Goal: Transaction & Acquisition: Obtain resource

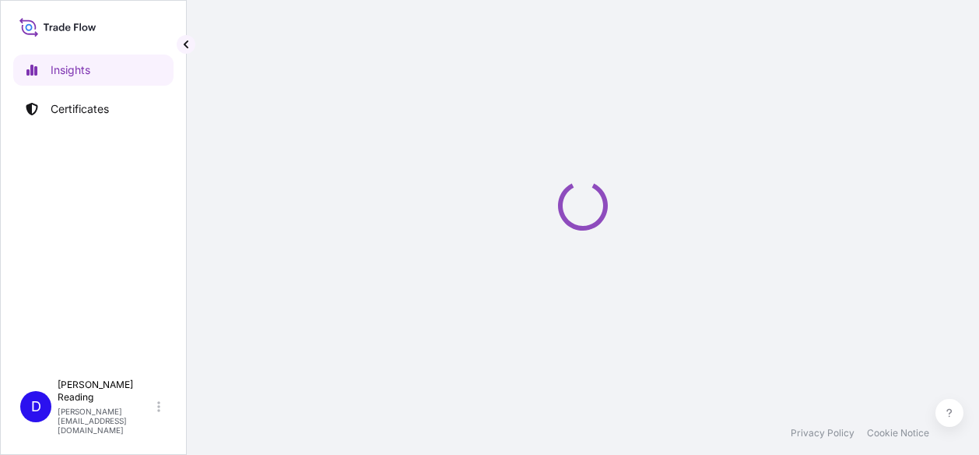
select select "2025"
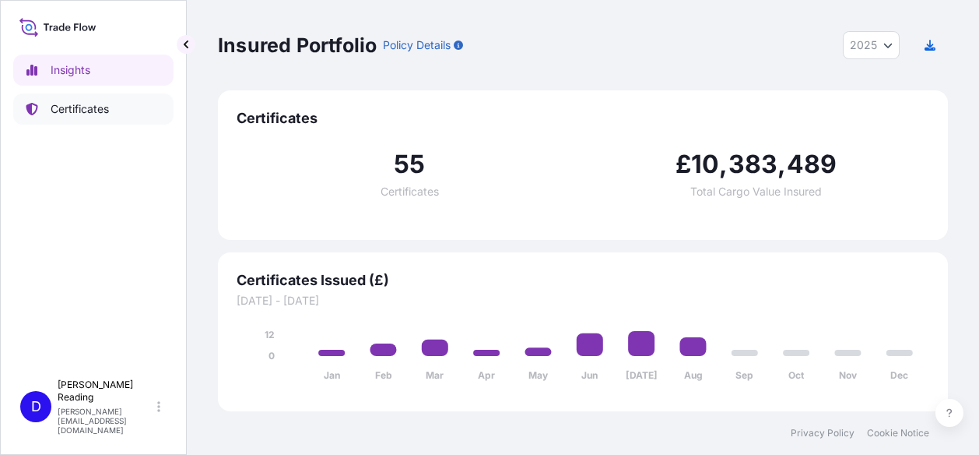
click at [61, 108] on p "Certificates" at bounding box center [80, 109] width 58 height 16
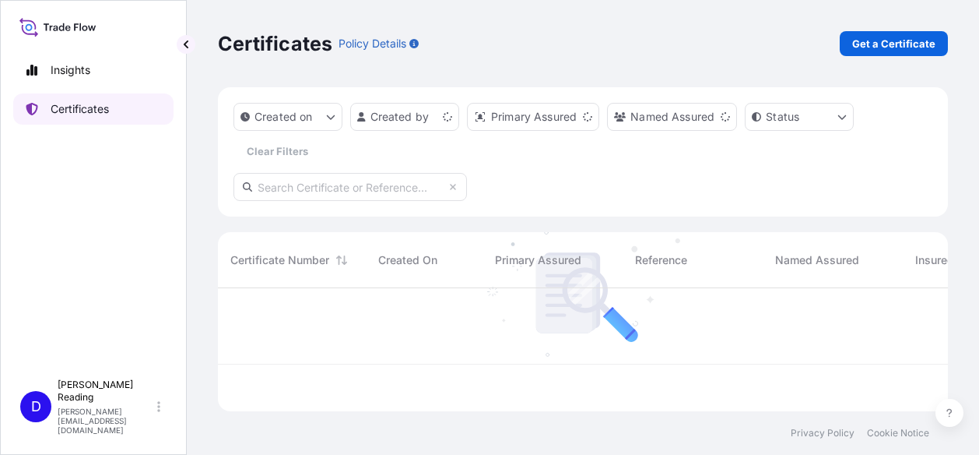
scroll to position [120, 718]
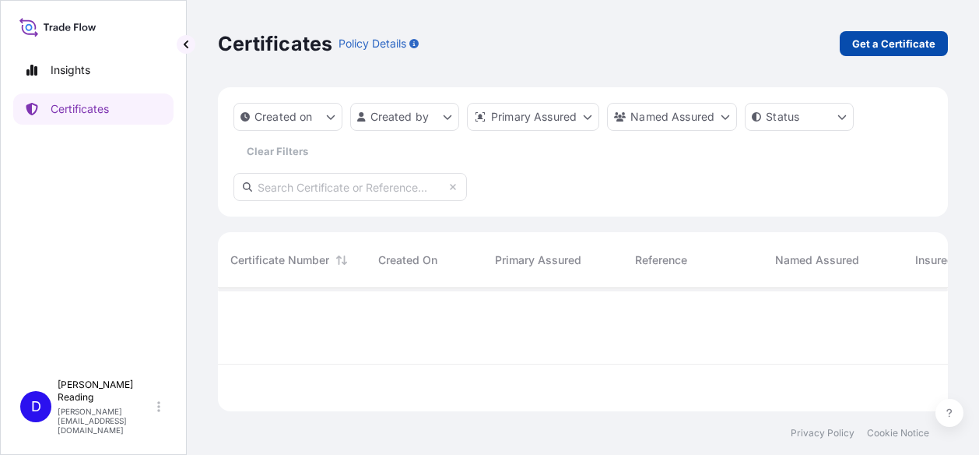
click at [897, 46] on p "Get a Certificate" at bounding box center [893, 44] width 83 height 16
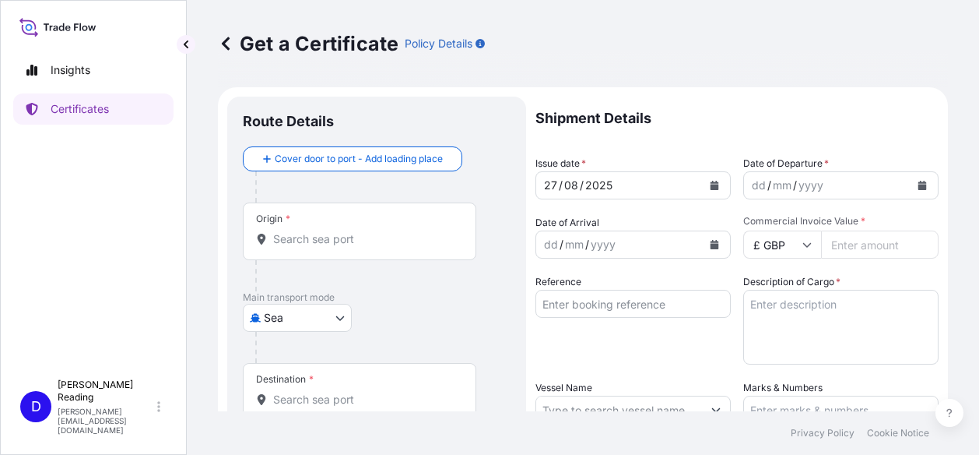
click at [347, 320] on body "Insights Certificates D [PERSON_NAME] [PERSON_NAME][EMAIL_ADDRESS][DOMAIN_NAME]…" at bounding box center [489, 227] width 979 height 455
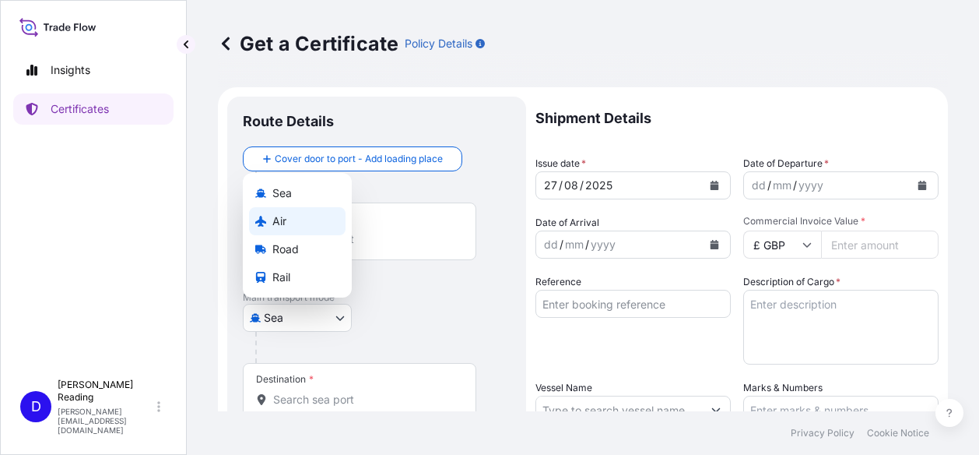
click at [276, 216] on span "Air" at bounding box center [279, 221] width 14 height 16
select select "Air"
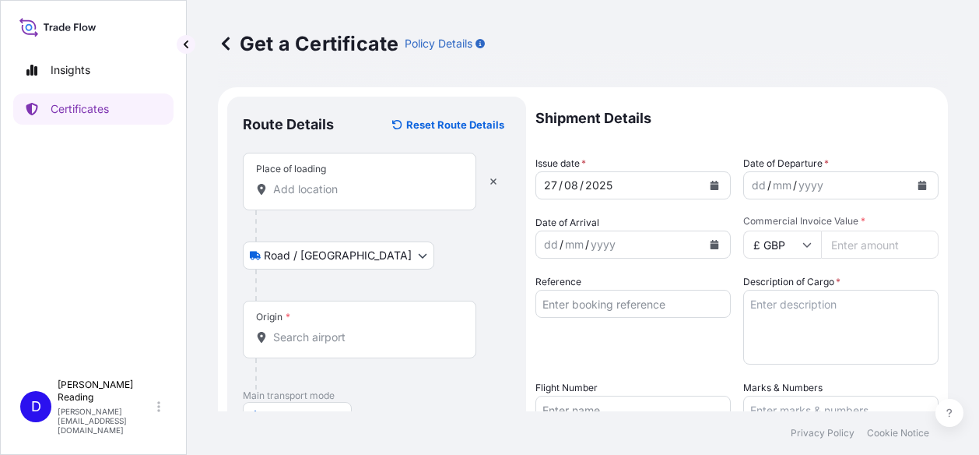
click at [340, 183] on input "Place of loading" at bounding box center [365, 189] width 184 height 16
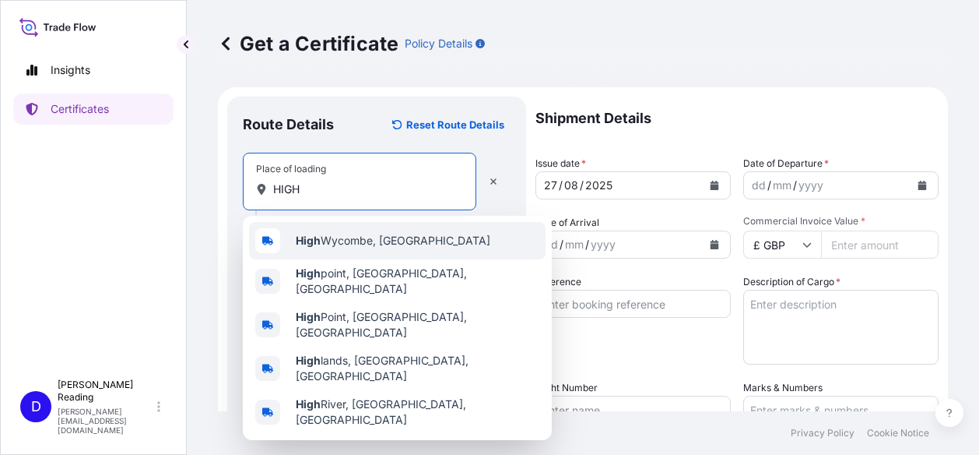
click at [352, 231] on div "High Wycombe, [GEOGRAPHIC_DATA]" at bounding box center [397, 240] width 297 height 37
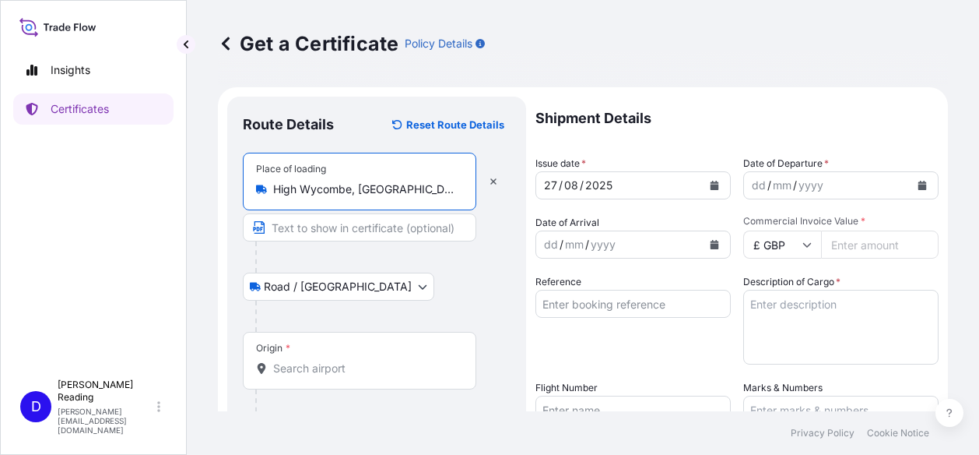
type input "High Wycombe, [GEOGRAPHIC_DATA]"
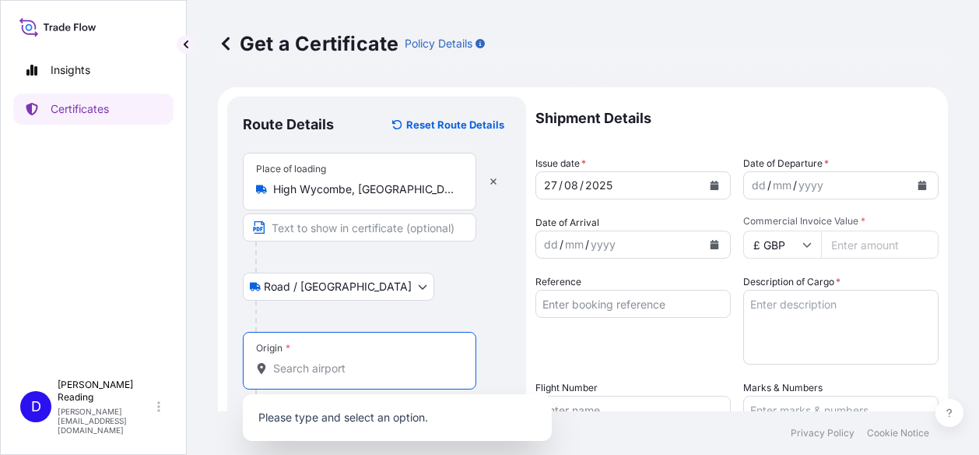
click at [332, 371] on input "Origin *" at bounding box center [365, 368] width 184 height 16
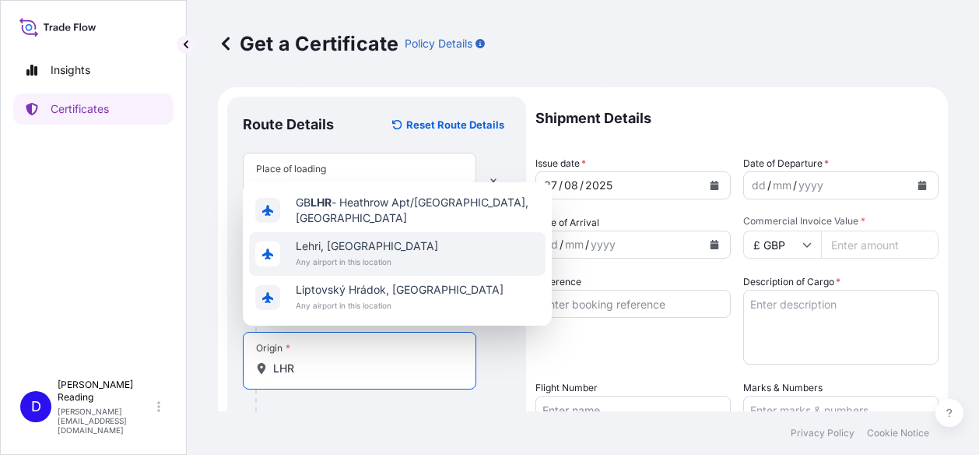
click at [324, 372] on input "LHR" at bounding box center [365, 368] width 184 height 16
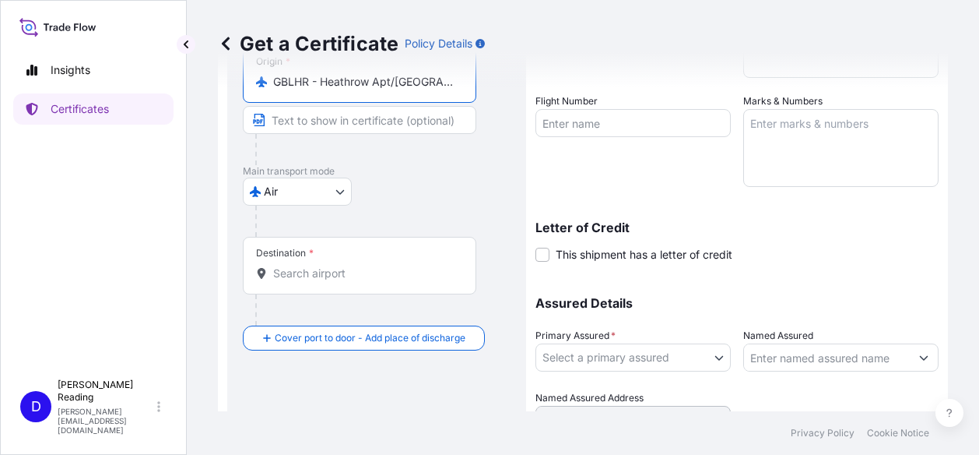
scroll to position [311, 0]
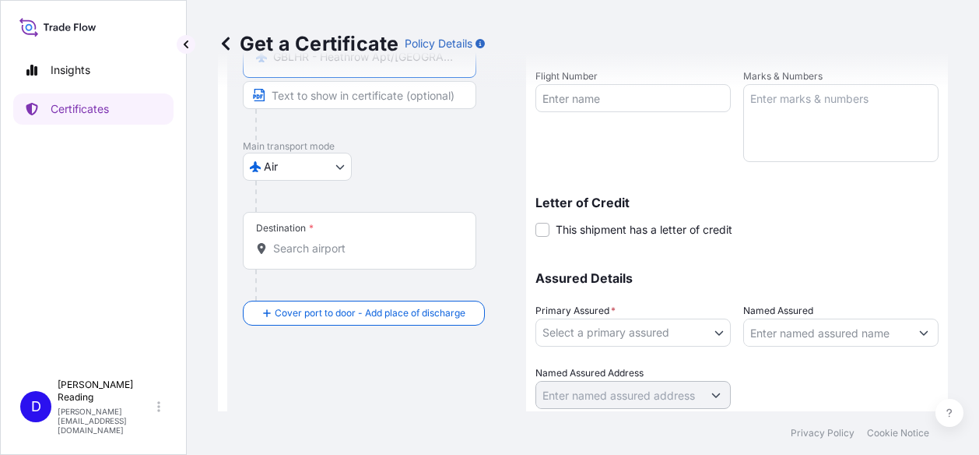
type input "GBLHR - Heathrow Apt/[GEOGRAPHIC_DATA], [GEOGRAPHIC_DATA]"
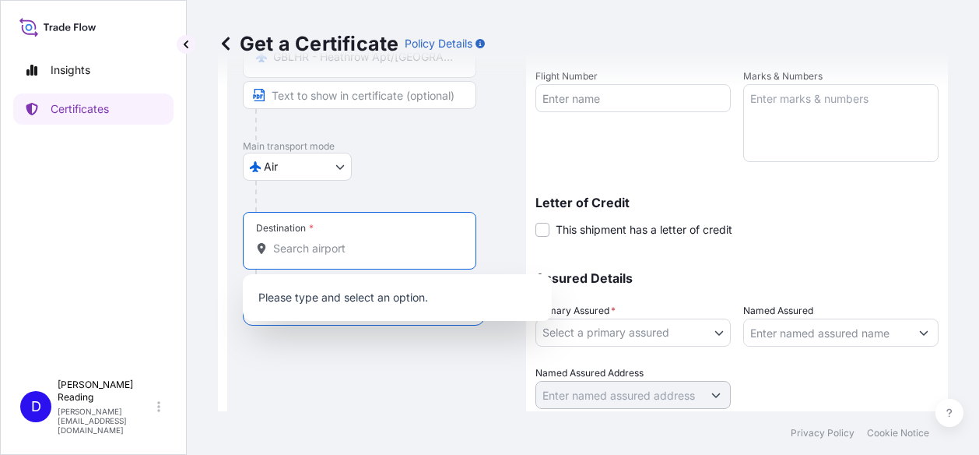
click at [300, 247] on input "Destination *" at bounding box center [365, 248] width 184 height 16
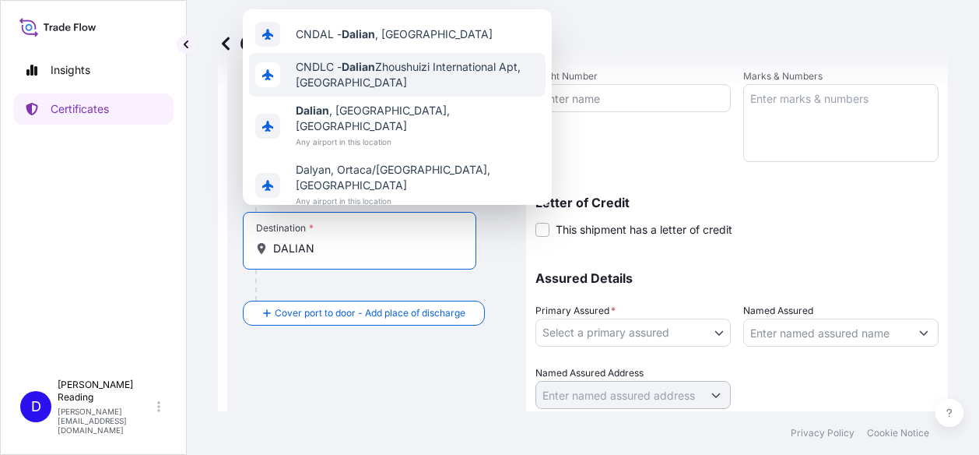
click at [311, 81] on span "CNDLC - Dalian Zhoushuizi International Apt, [GEOGRAPHIC_DATA]" at bounding box center [418, 74] width 244 height 31
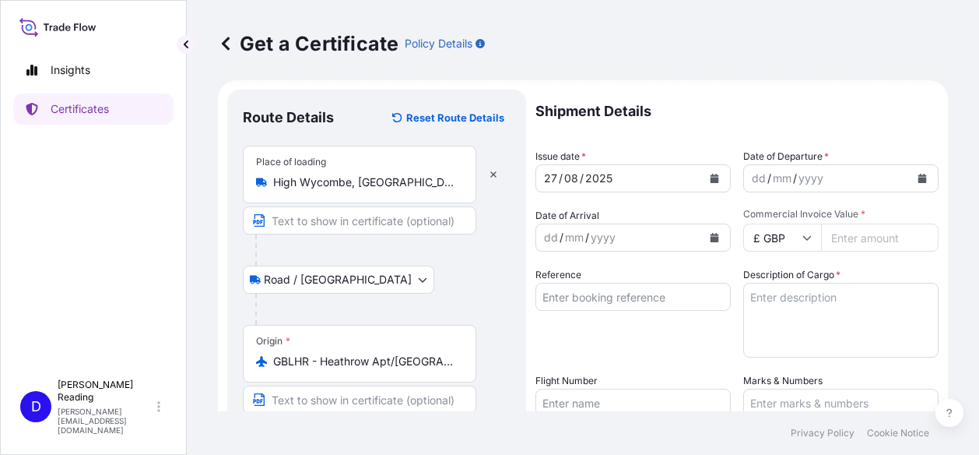
scroll to position [0, 0]
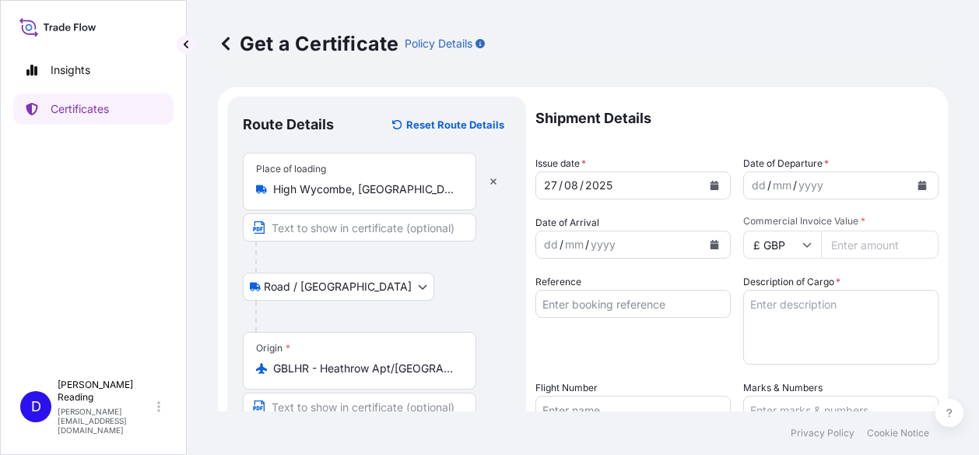
type input "CNDLC - Dalian Zhoushuizi International Apt, [GEOGRAPHIC_DATA]"
click at [714, 188] on button "Calendar" at bounding box center [714, 185] width 25 height 25
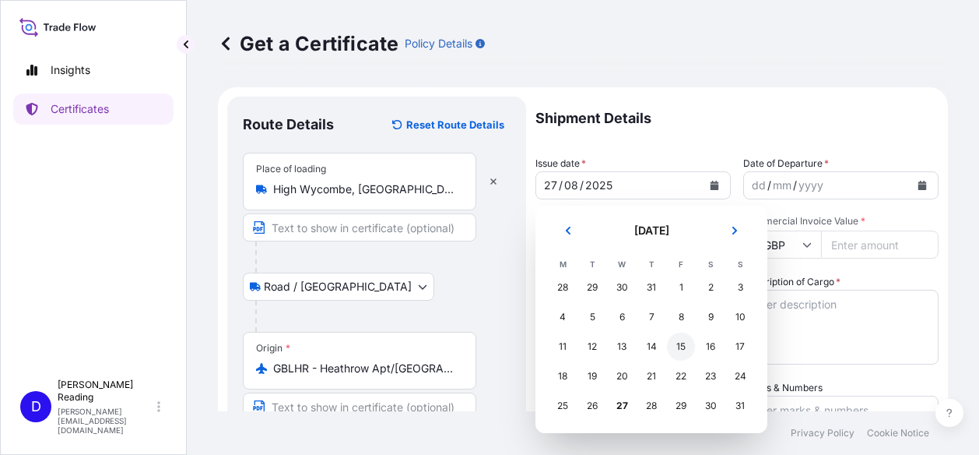
click at [679, 345] on div "15" at bounding box center [681, 346] width 28 height 28
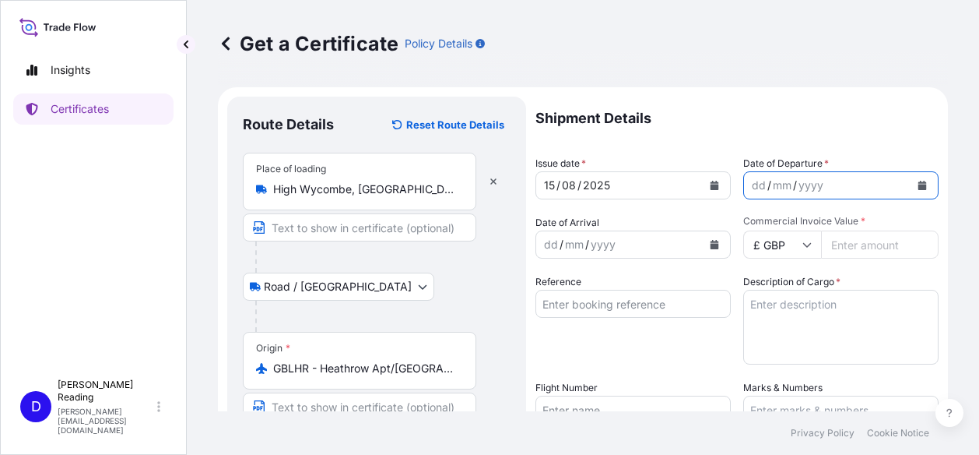
click at [917, 184] on button "Calendar" at bounding box center [922, 185] width 25 height 25
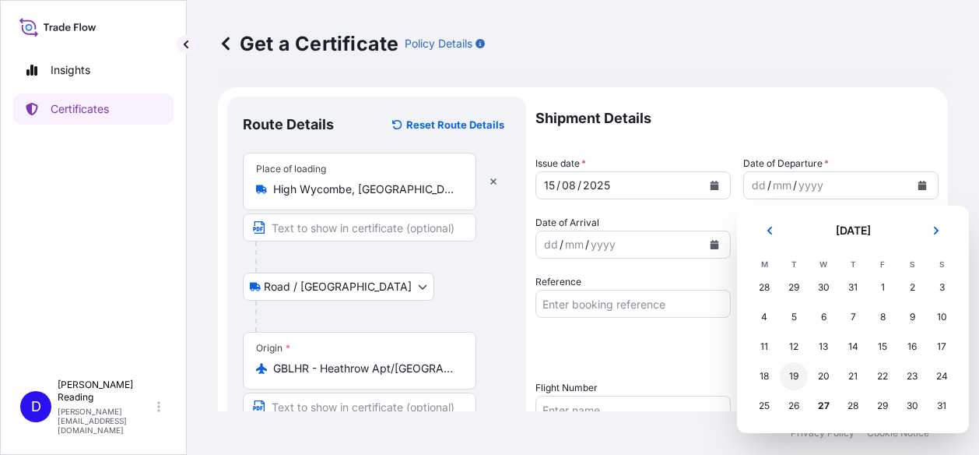
click at [795, 373] on div "19" at bounding box center [794, 376] width 28 height 28
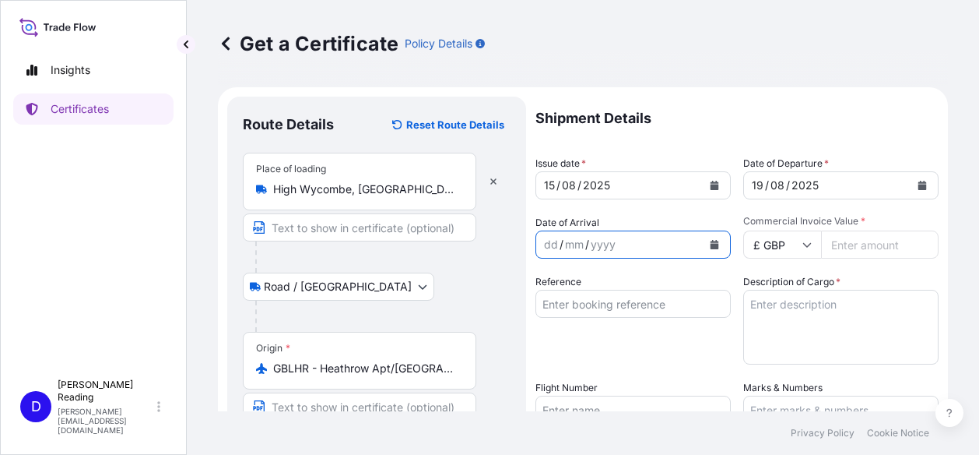
click at [711, 247] on icon "Calendar" at bounding box center [715, 244] width 9 height 9
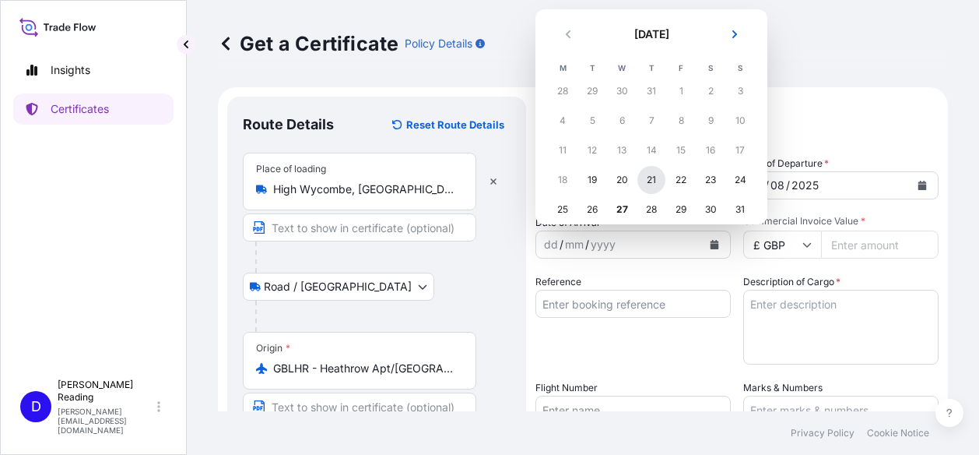
click at [648, 184] on div "21" at bounding box center [651, 180] width 28 height 28
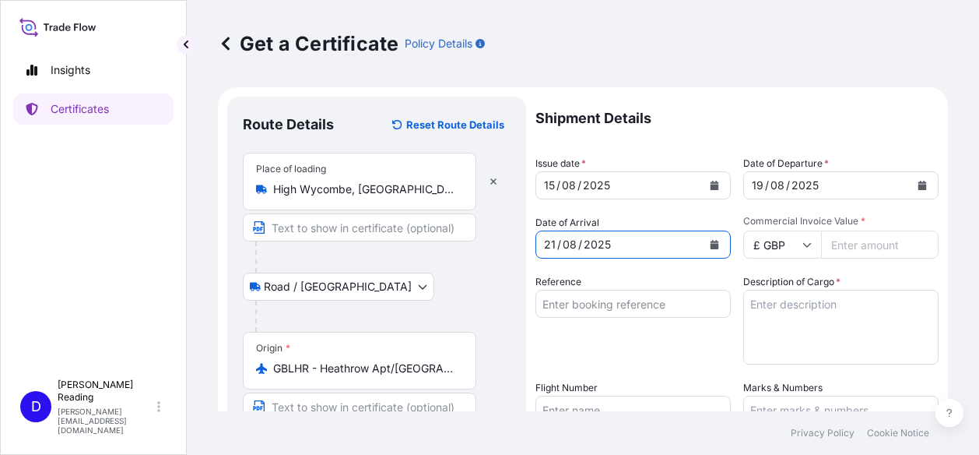
click at [803, 245] on icon at bounding box center [806, 244] width 9 height 9
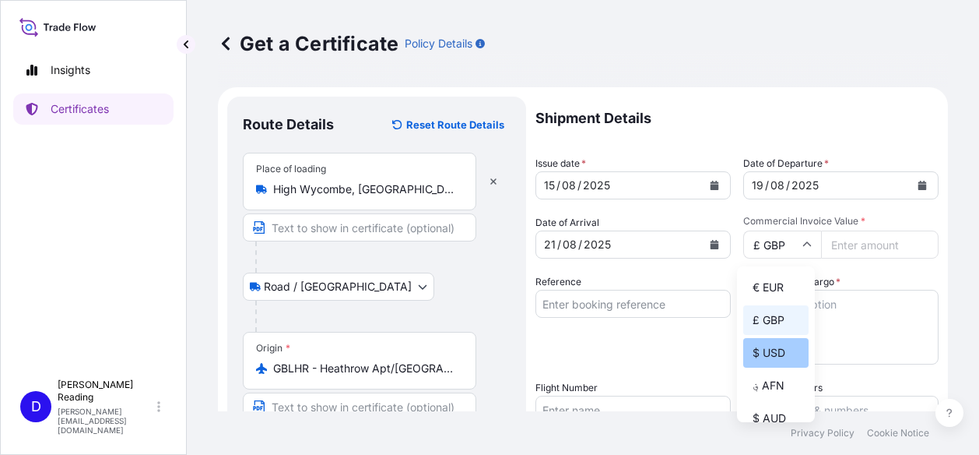
click at [770, 348] on div "$ USD" at bounding box center [775, 353] width 65 height 30
type input "$ USD"
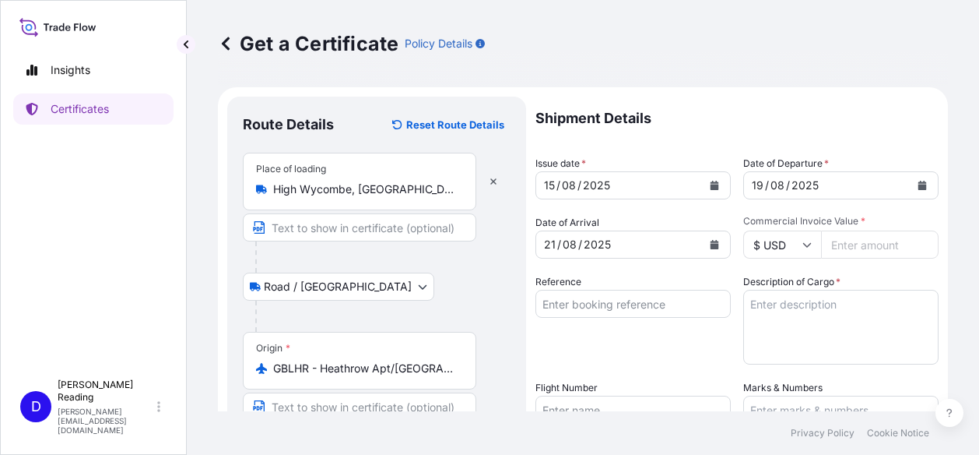
click at [840, 248] on input "Commercial Invoice Value *" at bounding box center [880, 244] width 118 height 28
type input "50700"
click at [647, 307] on input "Reference" at bounding box center [632, 304] width 195 height 28
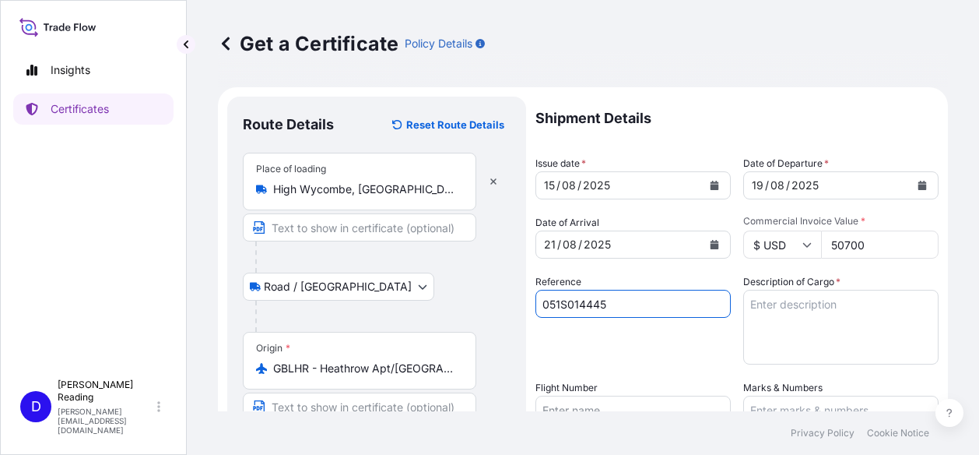
type input "051S014445"
click at [750, 309] on textarea "Description of Cargo *" at bounding box center [840, 327] width 195 height 75
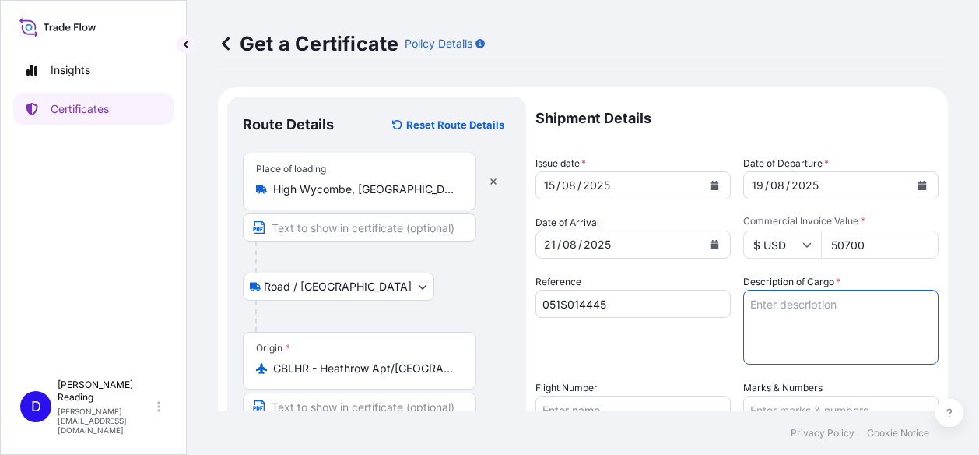
paste textarea "ENERGY DISPERSIVE SPECTROMETER : :MODEL: ULTIM MAX 40 : :SET: 1 SET : :GOODS VA…"
drag, startPoint x: 749, startPoint y: 338, endPoint x: 844, endPoint y: 313, distance: 98.2
click at [844, 313] on textarea "ENERGY DISPERSIVE SPECTROMETER MODEL: ULTIM MAX 40 SET: 1 SET GOODS VALUE: USD5…" at bounding box center [840, 327] width 195 height 75
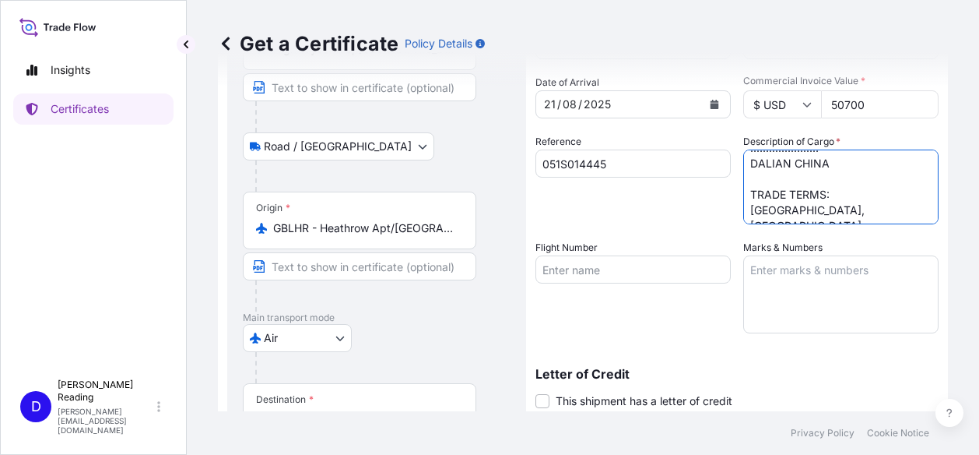
scroll to position [156, 0]
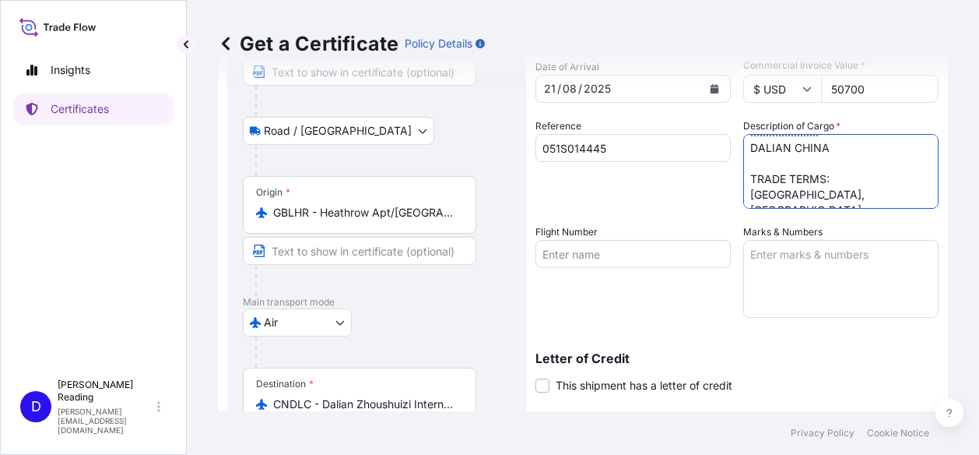
type textarea "ENERGY DISPERSIVE SPECTROMETER MODEL: ULTIM MAX 40 SET: 1 SET GOODS VALUE: USD5…"
click at [763, 259] on textarea "Marks & Numbers" at bounding box center [840, 279] width 195 height 78
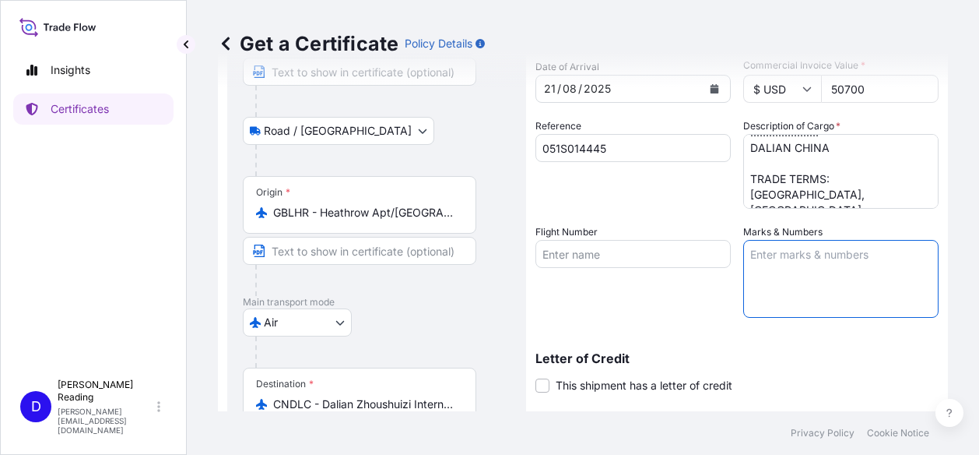
paste textarea "HIPPING MARK: ZKZXDTD25019QTF ...................... DALIAN CHINA"
click at [743, 251] on textarea "HIPPING MARK: ZKZXDTD25019QTF ...................... DALIAN CHINA" at bounding box center [840, 279] width 195 height 78
type textarea "SHIPPING MARK: ZKZXDTD25019QTF ...................... DALIAN CHINA"
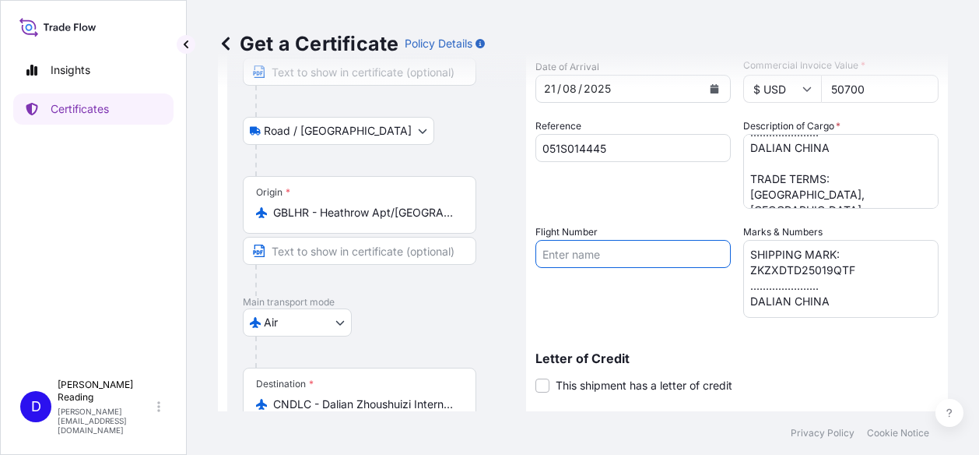
click at [607, 251] on input "Flight Number" at bounding box center [632, 254] width 195 height 28
click at [582, 255] on input "Flight Number" at bounding box center [632, 254] width 195 height 28
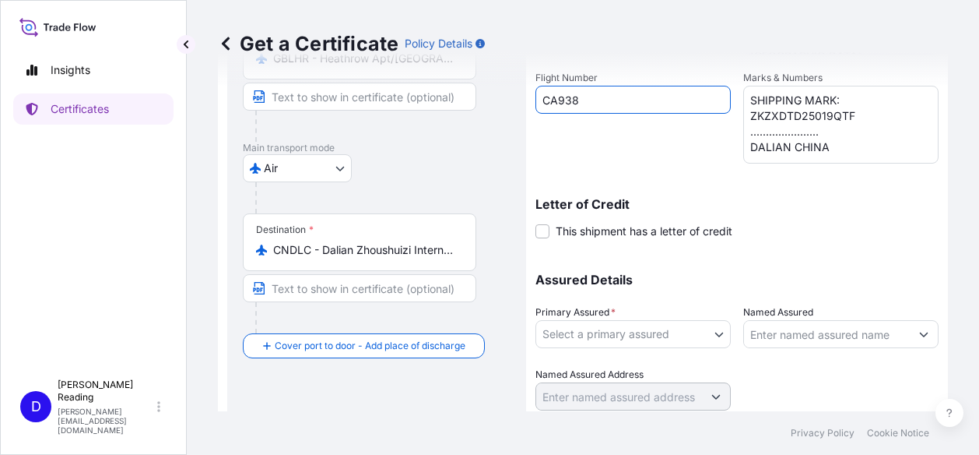
scroll to position [311, 0]
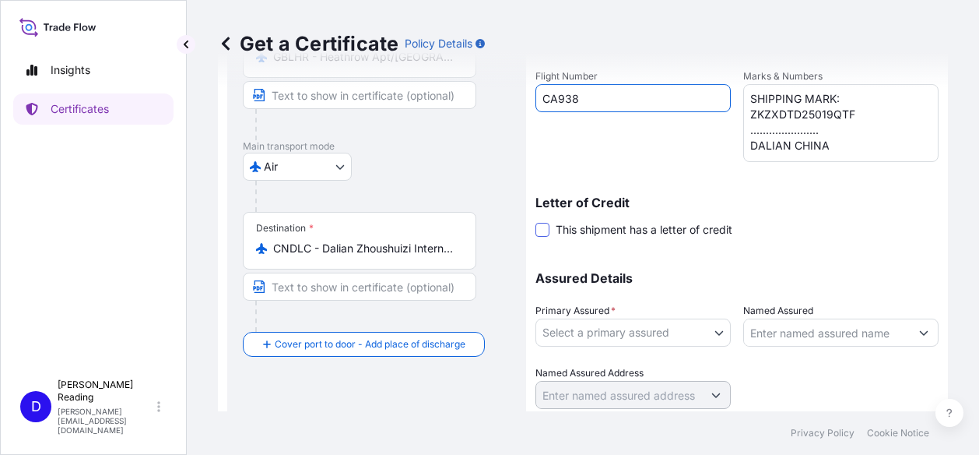
type input "CA938"
click at [539, 226] on span at bounding box center [542, 230] width 14 height 14
click at [535, 221] on input "This shipment has a letter of credit" at bounding box center [535, 221] width 0 height 0
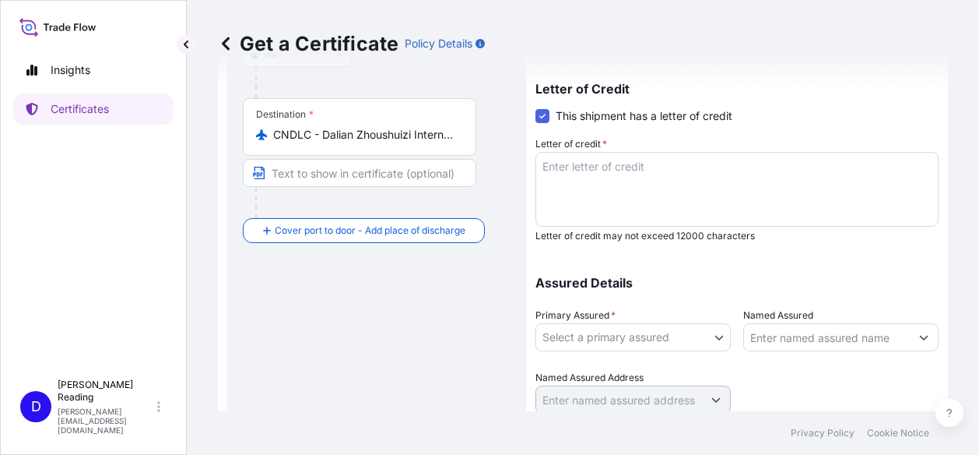
scroll to position [467, 0]
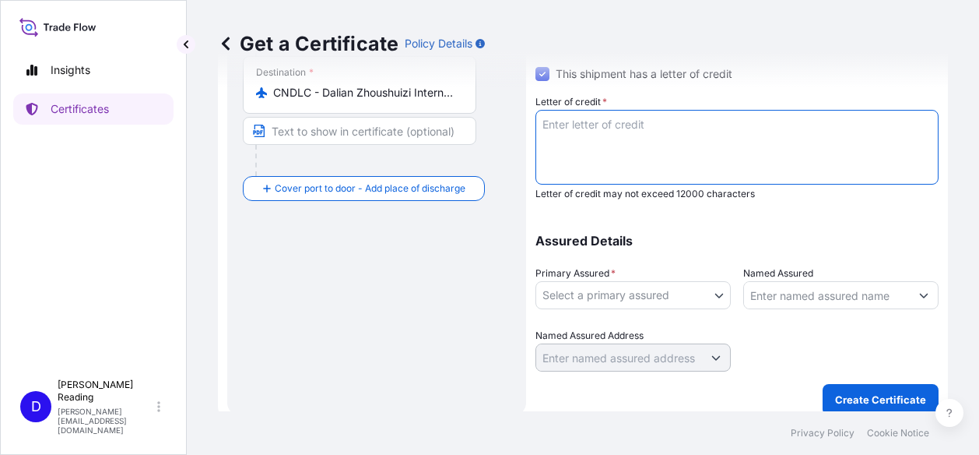
click at [666, 124] on textarea "Letter of credit *" at bounding box center [736, 147] width 403 height 75
paste textarea "LC302NLC500580 DATED [DATE]"
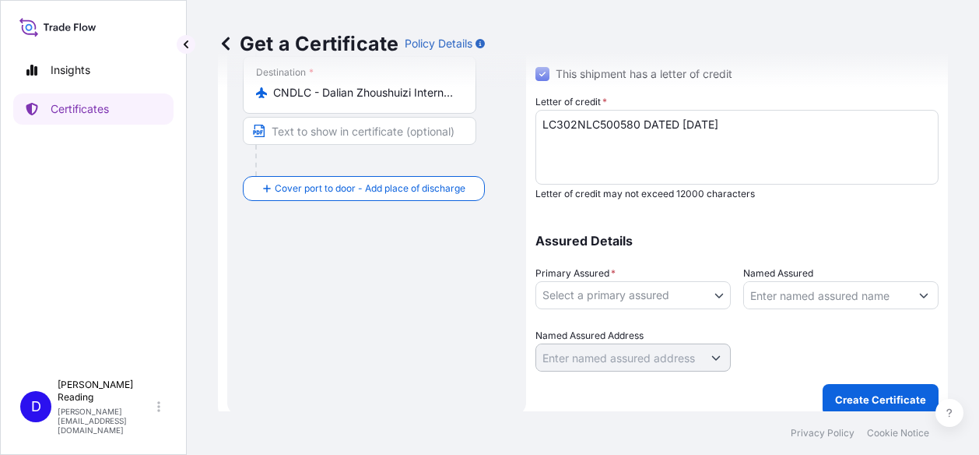
click at [554, 142] on textarea "LC302NLC500580 DATED [DATE]" at bounding box center [736, 147] width 403 height 75
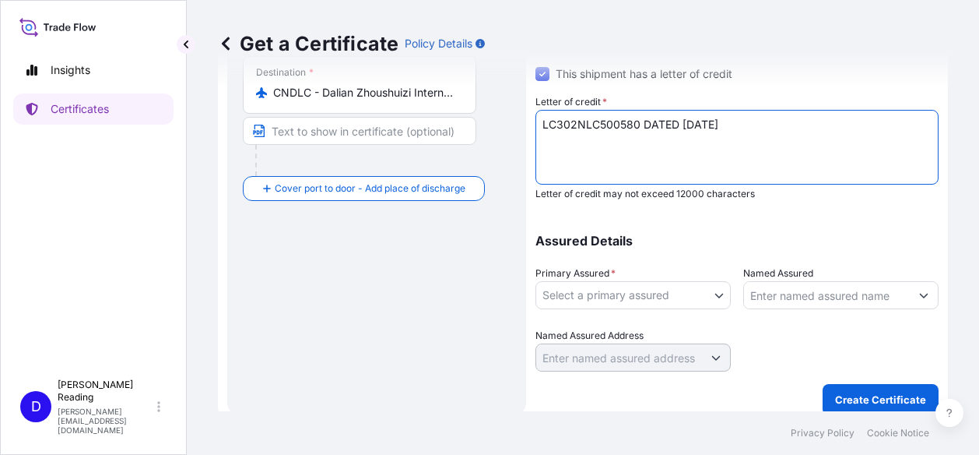
click at [752, 127] on textarea "LC302NLC500580 DATED [DATE]" at bounding box center [736, 147] width 403 height 75
paste textarea "INSURANCE POLICY/CERTIFICATE IN FULL SET FOR 110% OF THE CIP : :GOODS VALUE, BL…"
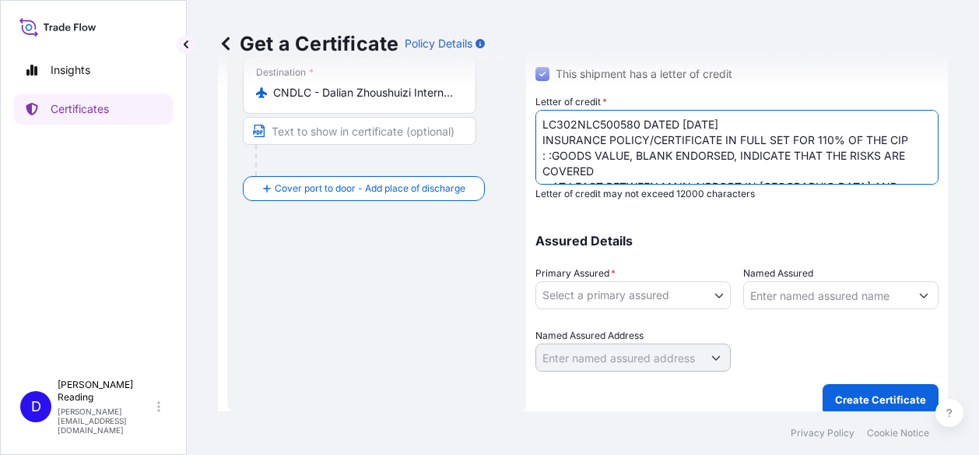
scroll to position [0, 0]
click at [539, 153] on textarea "LC302NLC500580 DATED [DATE] INSURANCE POLICY/CERTIFICATE IN FULL SET FOR 110% O…" at bounding box center [736, 147] width 403 height 75
click at [907, 138] on textarea "LC302NLC500580 DATED [DATE] INSURANCE POLICY/CERTIFICATE IN FULL SET FOR 110% O…" at bounding box center [736, 147] width 403 height 75
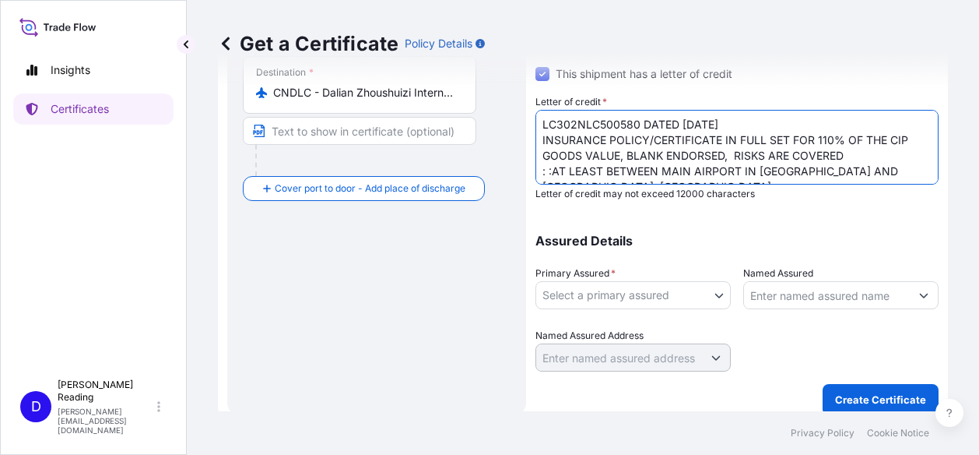
click at [851, 153] on textarea "LC302NLC500580 DATED [DATE] INSURANCE POLICY/CERTIFICATE IN FULL SET FOR 110% O…" at bounding box center [736, 147] width 403 height 75
click at [885, 170] on textarea "LC302NLC500580 DATED [DATE] INSURANCE POLICY/CERTIFICATE IN FULL SET FOR 110% O…" at bounding box center [736, 147] width 403 height 75
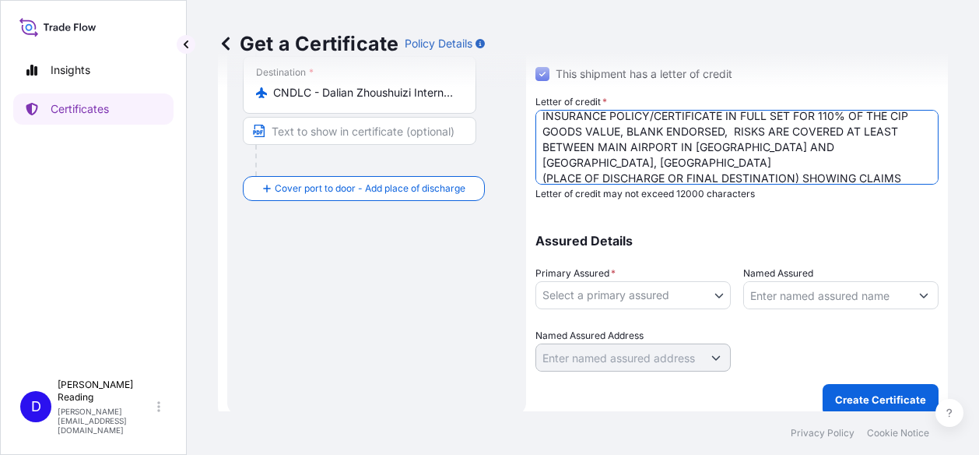
scroll to position [63, 0]
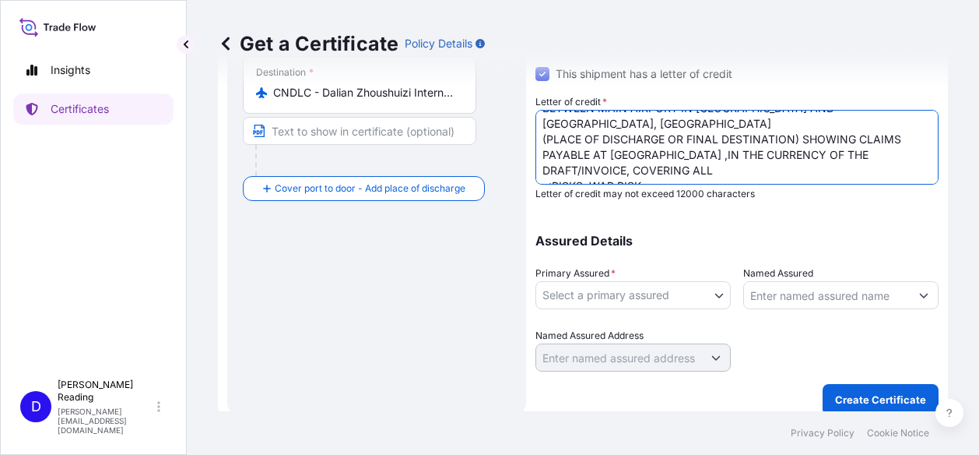
click at [623, 156] on textarea "LC302NLC500580 DATED [DATE] INSURANCE POLICY/CERTIFICATE IN FULL SET FOR 110% O…" at bounding box center [736, 147] width 403 height 75
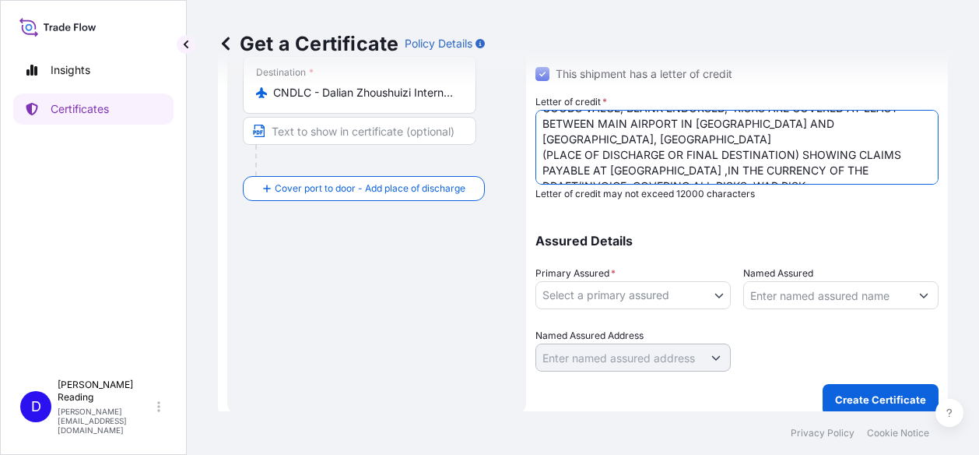
scroll to position [479, 0]
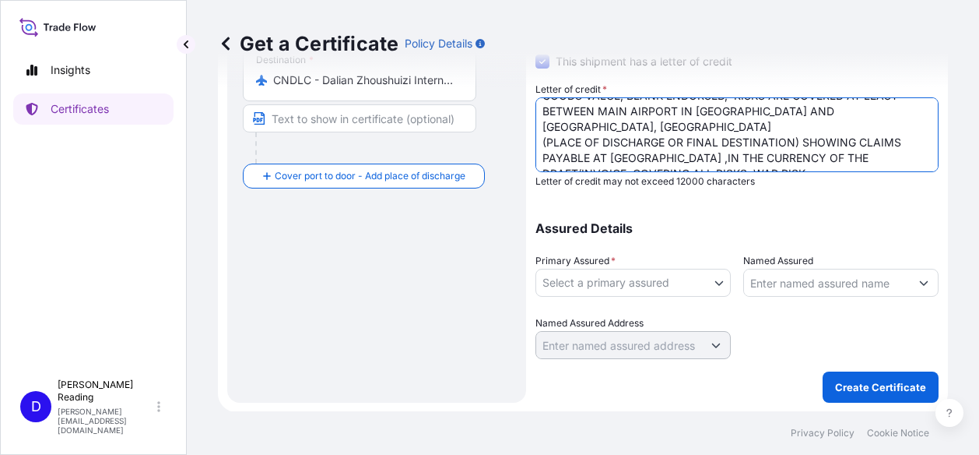
type textarea "LC302NLC500580 DATED [DATE] INSURANCE POLICY/CERTIFICATE IN FULL SET FOR 110% O…"
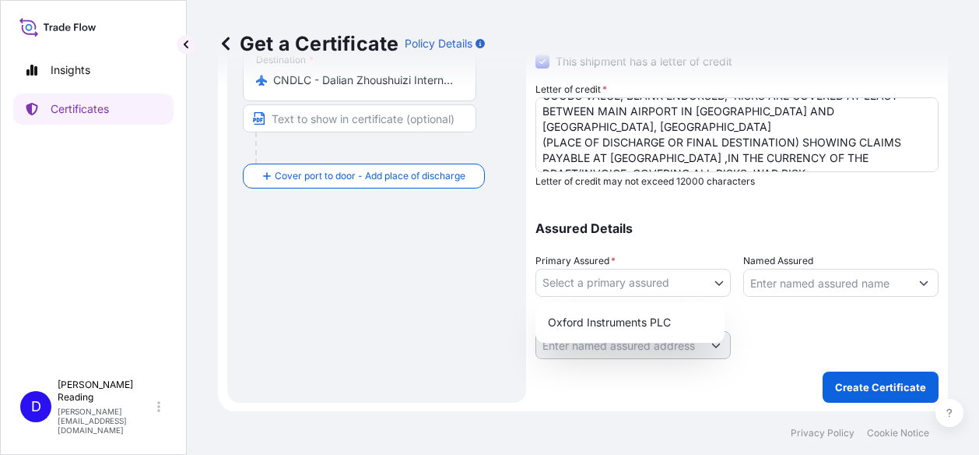
click at [708, 286] on body "Insights Certificates D [PERSON_NAME] [PERSON_NAME][EMAIL_ADDRESS][DOMAIN_NAME]…" at bounding box center [489, 227] width 979 height 455
click at [615, 320] on div "Oxford Instruments PLC" at bounding box center [630, 322] width 177 height 28
select select "31445"
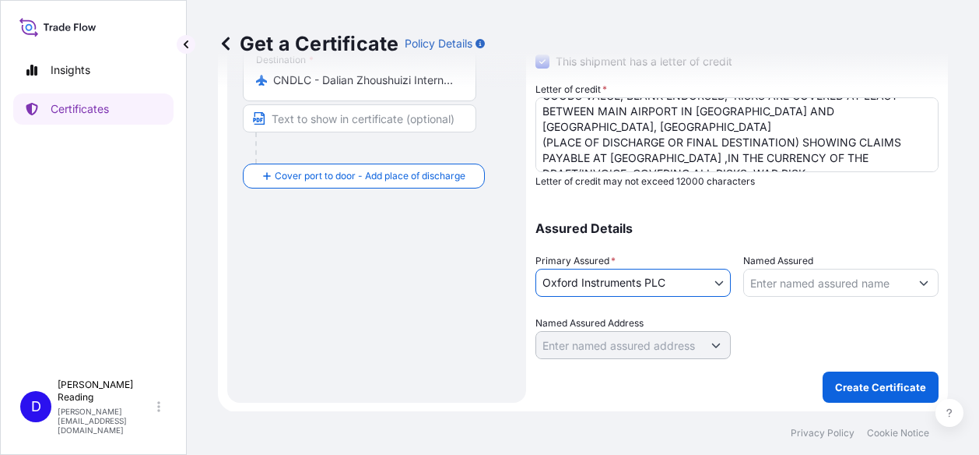
drag, startPoint x: 789, startPoint y: 270, endPoint x: 792, endPoint y: 279, distance: 9.6
click at [789, 270] on input "Named Assured" at bounding box center [827, 283] width 166 height 28
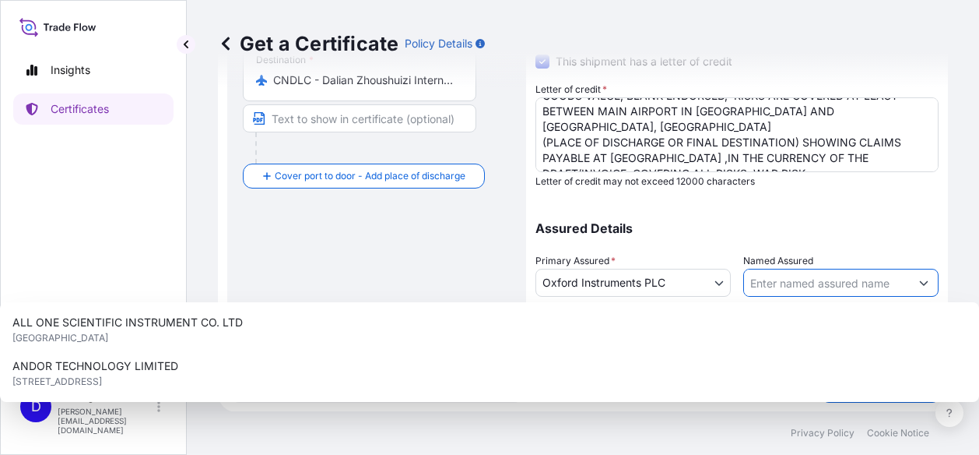
paste input "ZHONGKE SCIENTIFIC & TECHNICAL CO., LTD. [STREET_ADDRESS] [STREET_ADDRESS] TEL …"
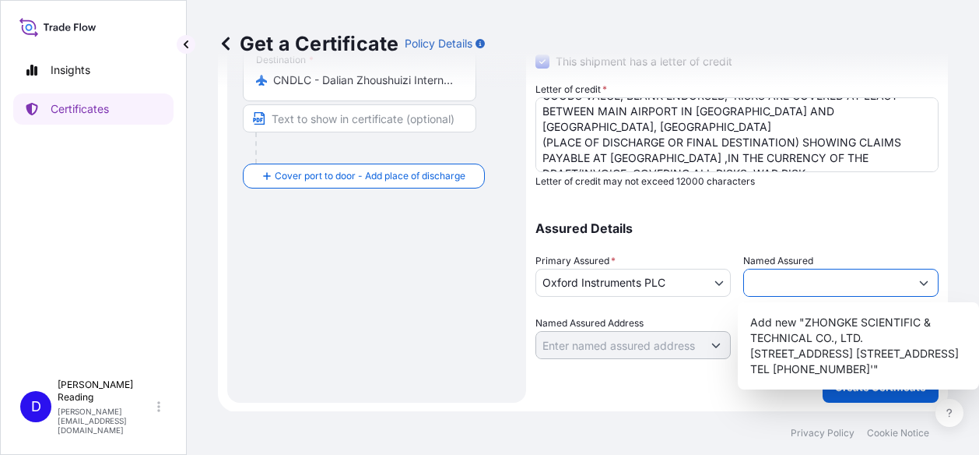
type input "ZHONGKE SCIENTIFIC & TECHNICAL CO., LTD. [STREET_ADDRESS] [STREET_ADDRESS] TEL …"
click at [732, 335] on div "Assured Details Primary Assured * Oxford Instruments PLC Oxford Instruments PLC…" at bounding box center [736, 281] width 403 height 156
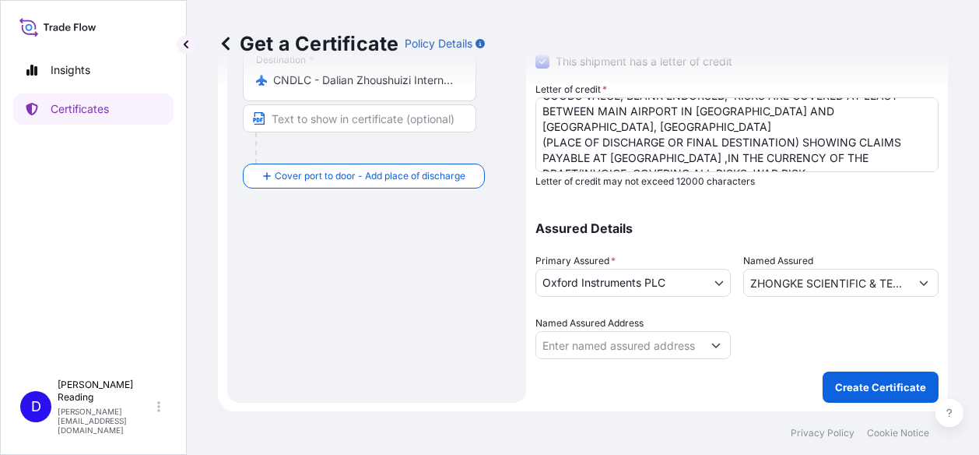
click at [559, 345] on input "Named Assured Address" at bounding box center [619, 345] width 166 height 28
paste input "ZHONGKE SCIENTIFIC & TECHNICAL CO., LTD. [STREET_ADDRESS] [STREET_ADDRESS] TEL …"
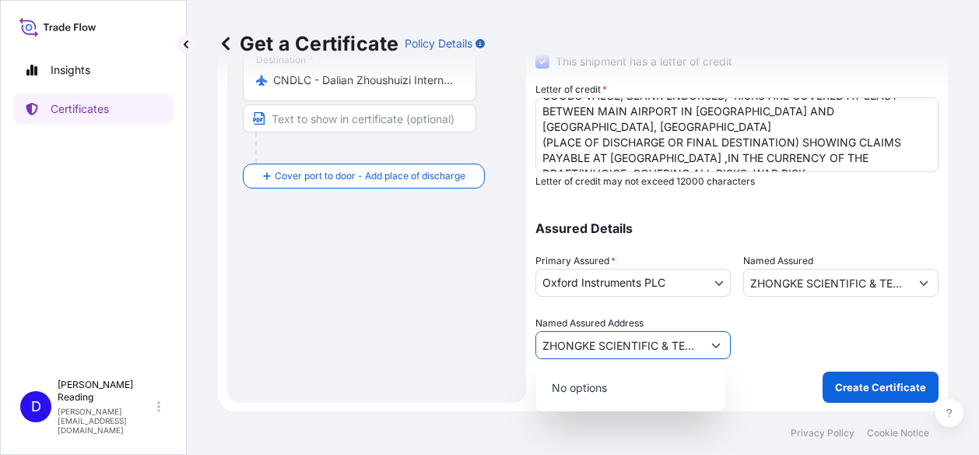
scroll to position [0, 658]
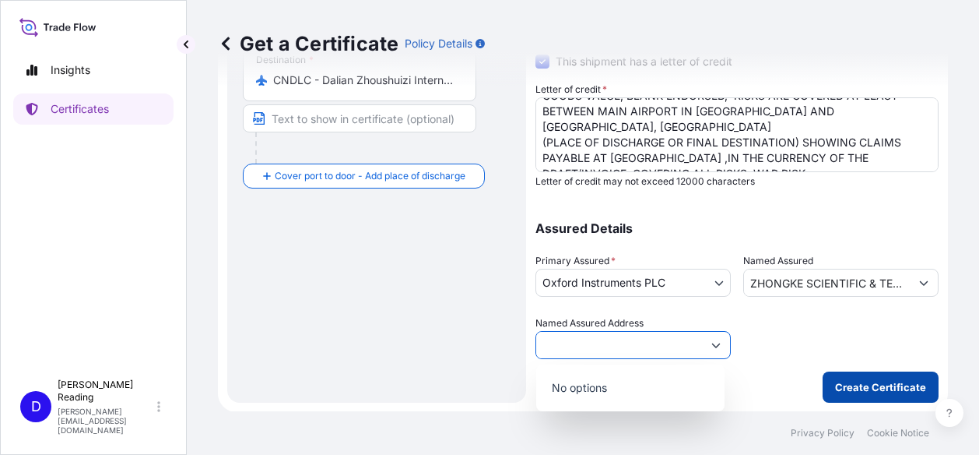
type input "ZHONGKE SCIENTIFIC & TECHNICAL CO., LTD. [STREET_ADDRESS] [STREET_ADDRESS] TEL …"
click at [893, 381] on p "Create Certificate" at bounding box center [880, 387] width 91 height 16
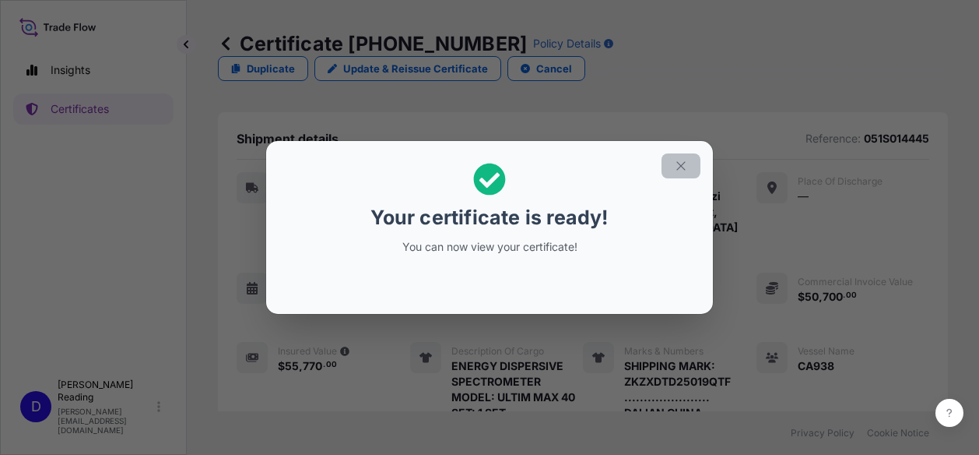
click at [677, 162] on icon "button" at bounding box center [680, 165] width 9 height 9
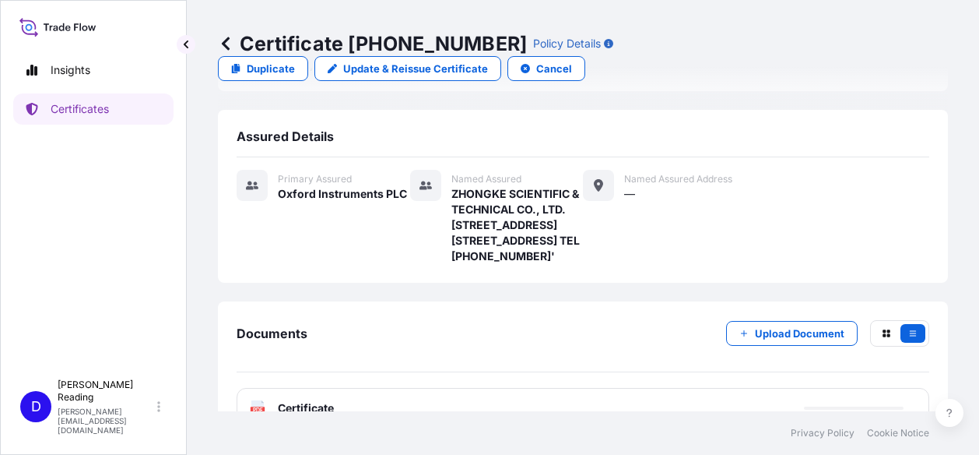
scroll to position [724, 0]
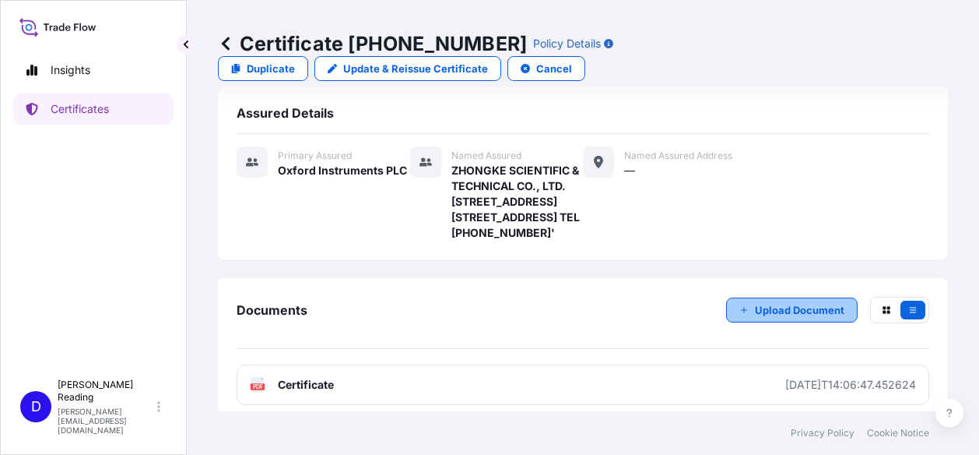
click at [769, 303] on p "Upload Document" at bounding box center [800, 310] width 90 height 16
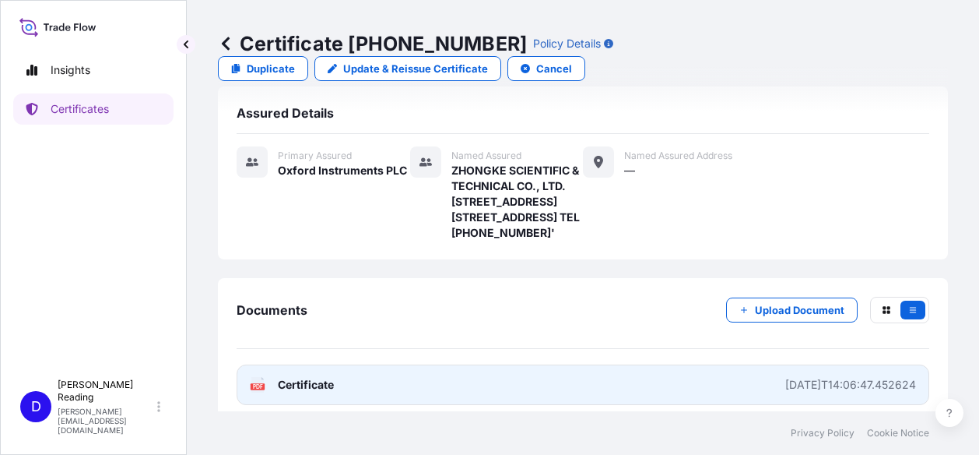
click at [304, 364] on link "PDF Certificate [DATE]T14:06:47.452624" at bounding box center [583, 384] width 693 height 40
